Goal: Task Accomplishment & Management: Manage account settings

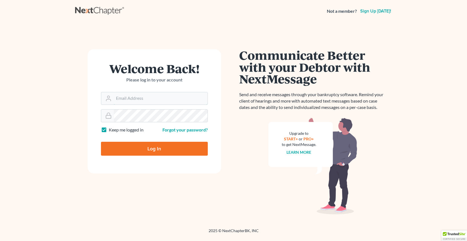
type input "[EMAIL_ADDRESS][DOMAIN_NAME]"
click at [162, 148] on input "Log In" at bounding box center [154, 149] width 107 height 14
type input "Thinking..."
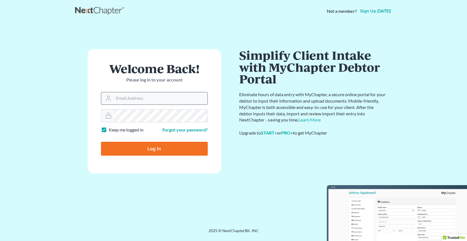
click at [131, 101] on input "Email Address" at bounding box center [161, 98] width 94 height 12
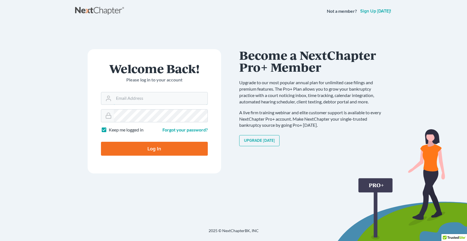
type input "[EMAIL_ADDRESS][DOMAIN_NAME]"
click at [143, 146] on input "Log In" at bounding box center [154, 149] width 107 height 14
type input "Thinking..."
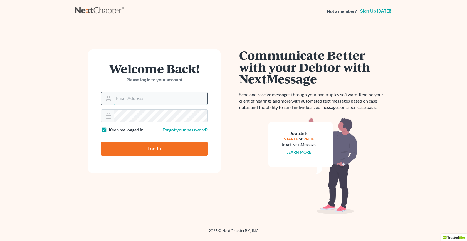
scroll to position [0, 0]
click at [131, 97] on input "Email Address" at bounding box center [161, 98] width 94 height 12
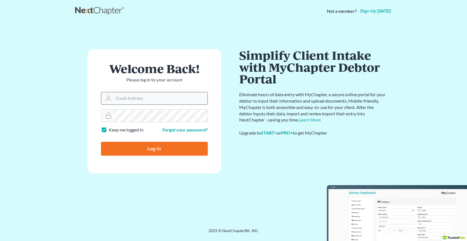
click at [149, 96] on input "Email Address" at bounding box center [161, 98] width 94 height 12
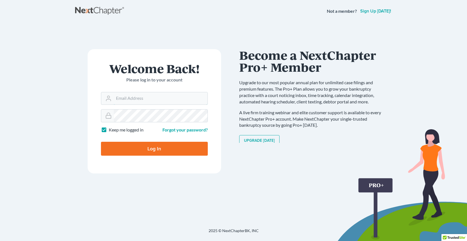
type input "hope@doyellaw.com"
click at [188, 146] on input "Log In" at bounding box center [154, 149] width 107 height 14
type input "Thinking..."
